Goal: Check status: Check status

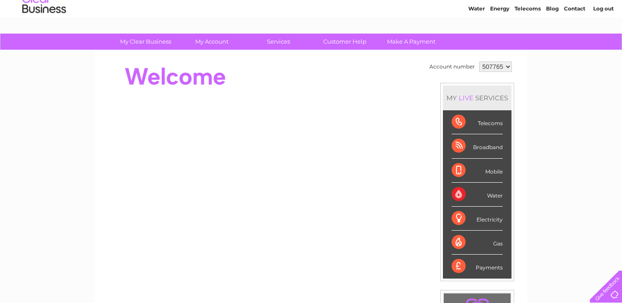
scroll to position [31, 0]
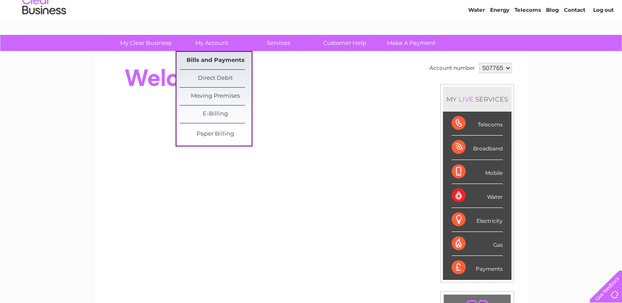
click at [222, 60] on link "Bills and Payments" at bounding box center [215, 60] width 72 height 17
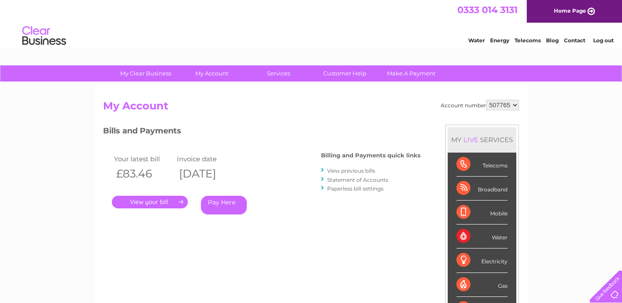
click at [155, 203] on link "." at bounding box center [150, 202] width 76 height 13
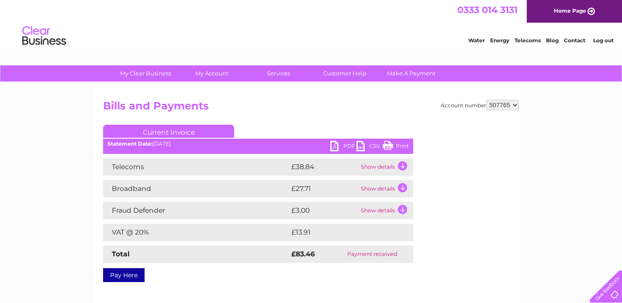
click at [404, 165] on td "Show details" at bounding box center [385, 166] width 55 height 17
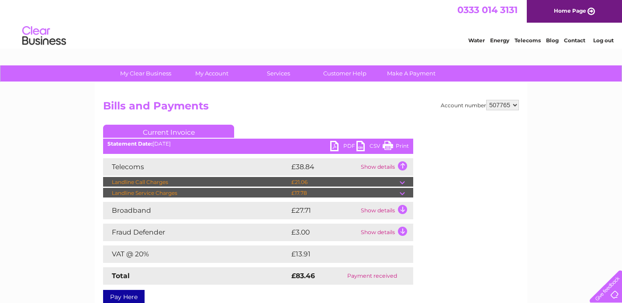
click at [403, 165] on td "Show details" at bounding box center [385, 166] width 55 height 17
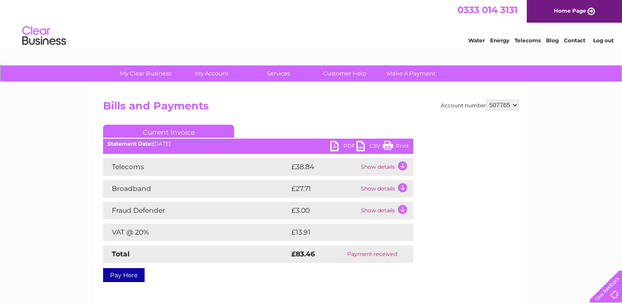
click at [403, 189] on td "Show details" at bounding box center [385, 188] width 55 height 17
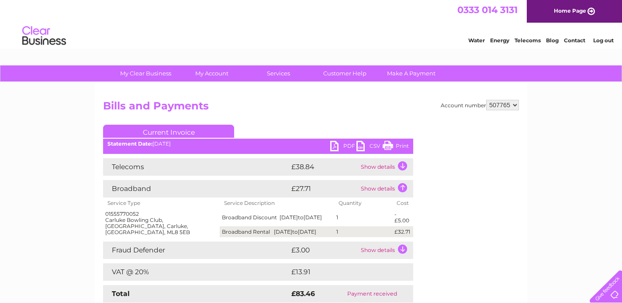
click at [403, 189] on td "Show details" at bounding box center [385, 188] width 55 height 17
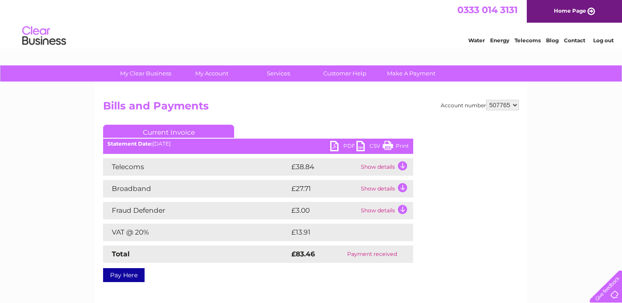
click at [402, 211] on td "Show details" at bounding box center [385, 210] width 55 height 17
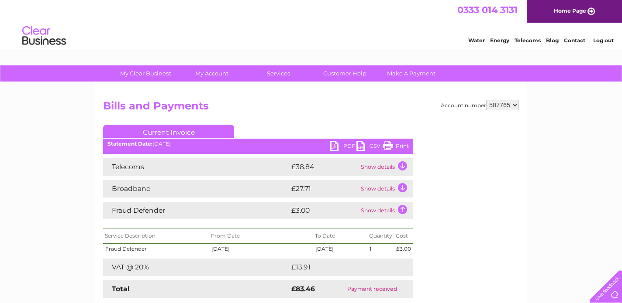
click at [402, 211] on td "Show details" at bounding box center [385, 210] width 55 height 17
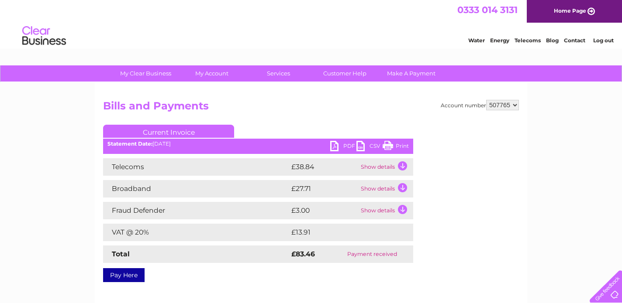
click at [403, 189] on td "Show details" at bounding box center [385, 188] width 55 height 17
